Goal: Obtain resource: Obtain resource

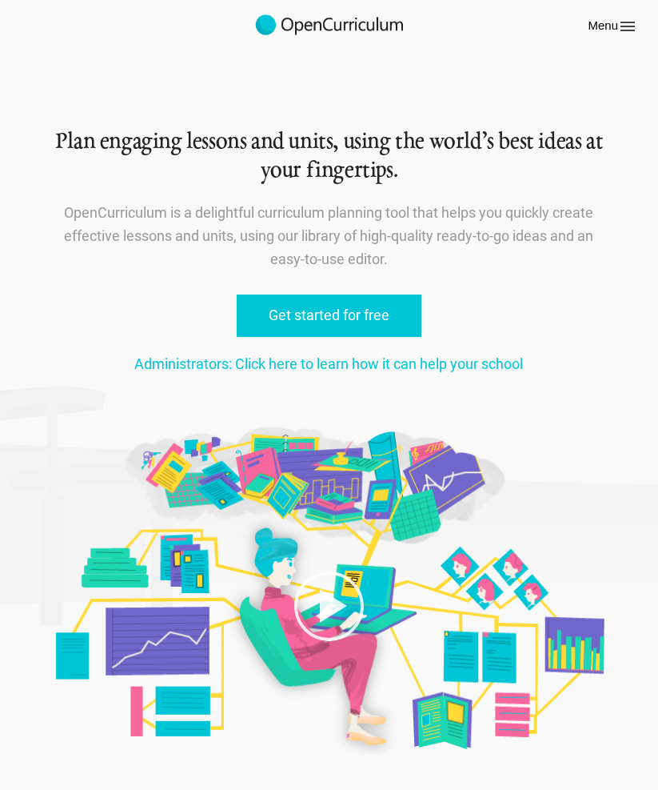
copy div "OpenCurriculum"
